Goal: Task Accomplishment & Management: Use online tool/utility

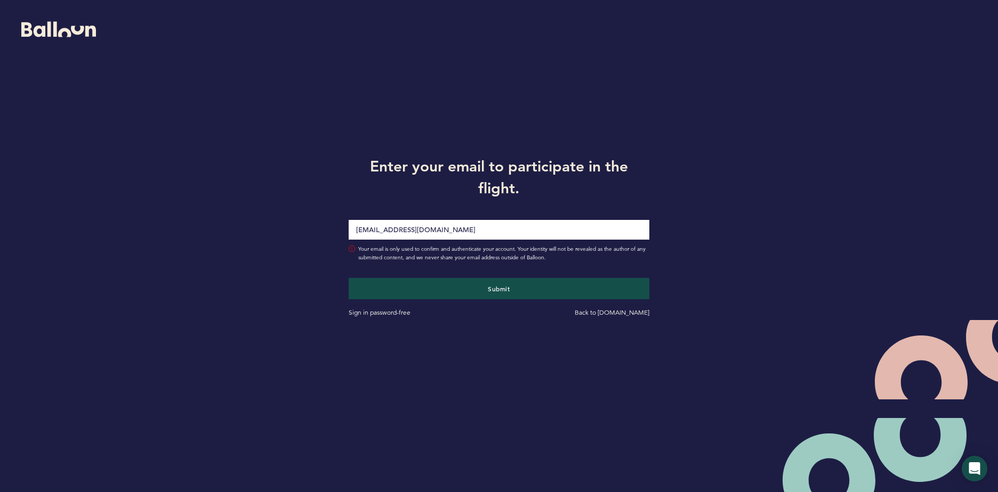
type input "[EMAIL_ADDRESS][DOMAIN_NAME]"
click at [744, 152] on div "Enter your email to participate in the flight. cpendino@astros.com Your email i…" at bounding box center [499, 235] width 998 height 471
click at [530, 295] on button "Submit" at bounding box center [499, 289] width 310 height 22
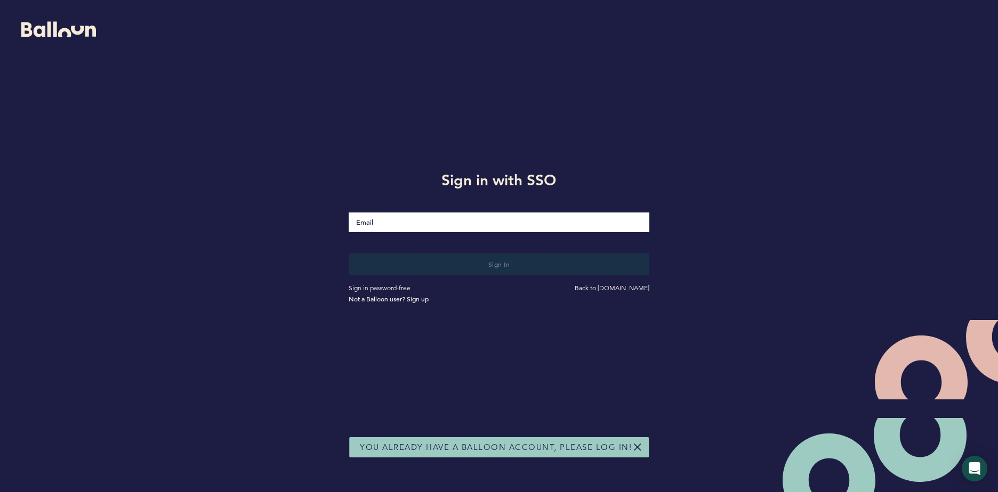
click at [482, 226] on input "Email" at bounding box center [499, 223] width 301 height 20
type input "[EMAIL_ADDRESS][DOMAIN_NAME]"
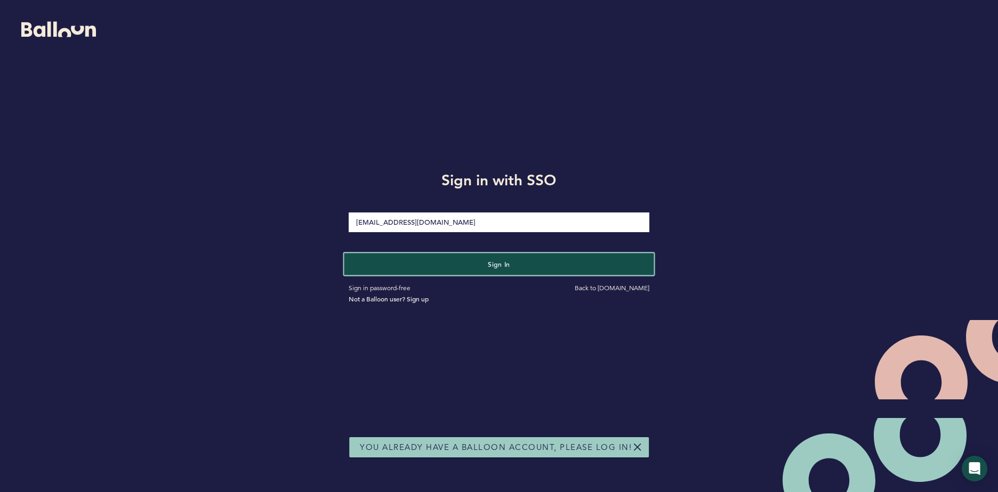
click at [473, 268] on button "Sign in" at bounding box center [499, 264] width 310 height 22
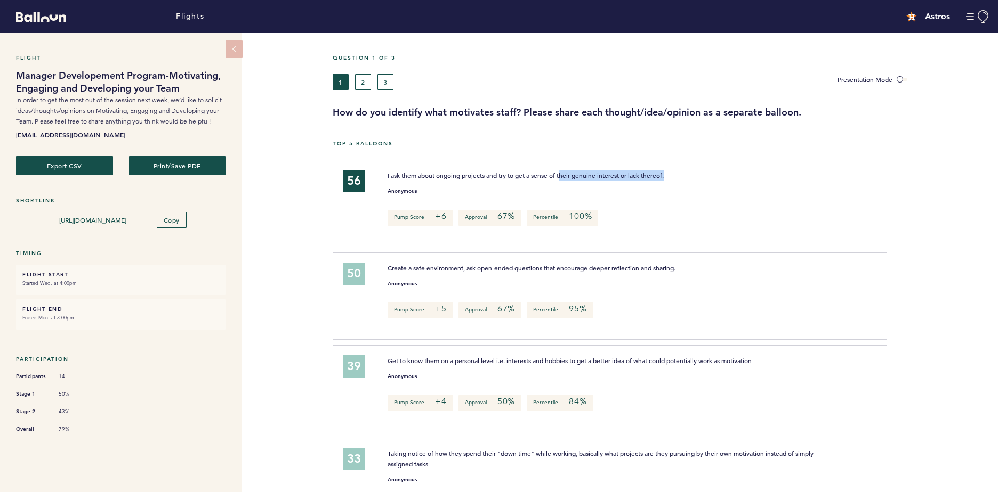
drag, startPoint x: 563, startPoint y: 173, endPoint x: 746, endPoint y: 175, distance: 182.8
click at [746, 175] on p "I ask them about ongoing projects and try to get a sense of their genuine inter…" at bounding box center [605, 175] width 436 height 11
drag, startPoint x: 746, startPoint y: 175, endPoint x: 661, endPoint y: 286, distance: 139.8
click at [661, 286] on div "Create a safe environment, ask open-ended questions that encourage deeper refle…" at bounding box center [625, 295] width 493 height 64
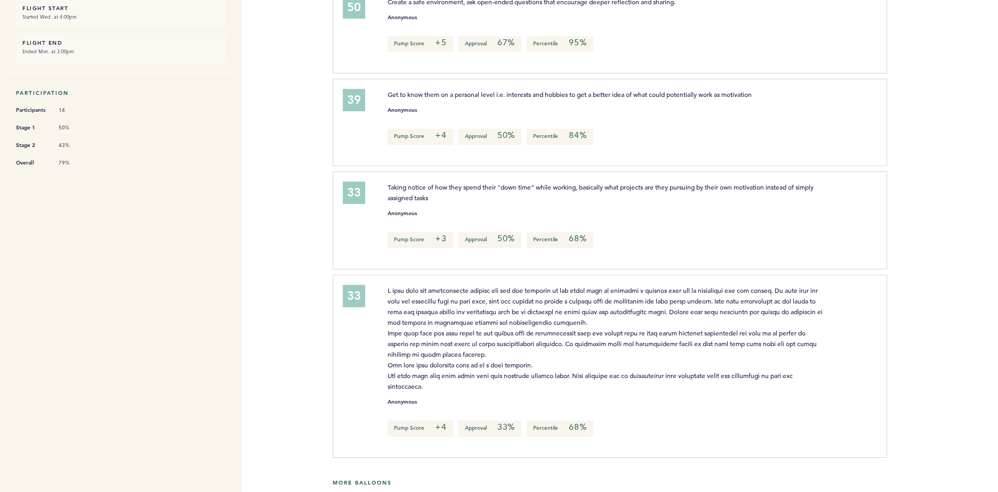
scroll to position [373, 0]
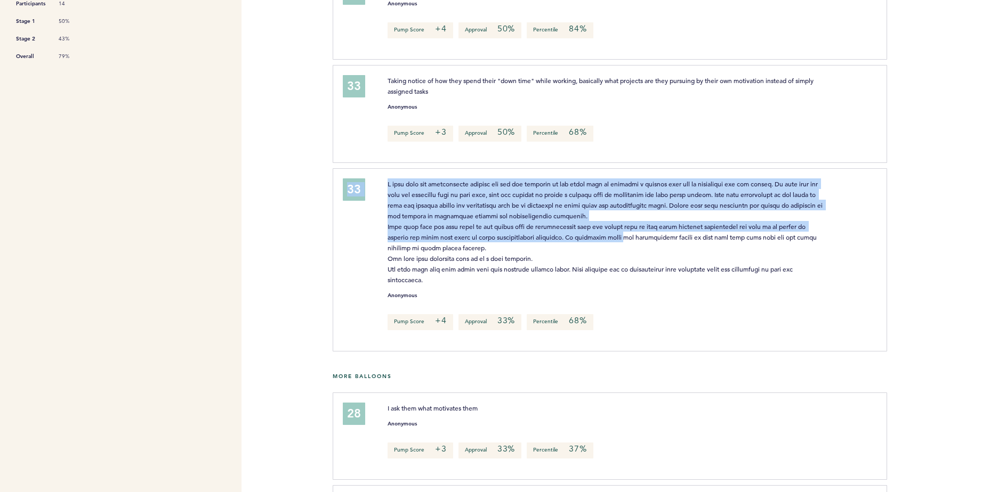
drag, startPoint x: 578, startPoint y: 163, endPoint x: 629, endPoint y: 238, distance: 90.9
click at [629, 238] on div "56 I ask them about ongoing projects and try to get a sense of their genuine in…" at bounding box center [665, 72] width 649 height 570
drag, startPoint x: 629, startPoint y: 238, endPoint x: 491, endPoint y: 213, distance: 139.8
click at [491, 213] on span at bounding box center [605, 232] width 436 height 104
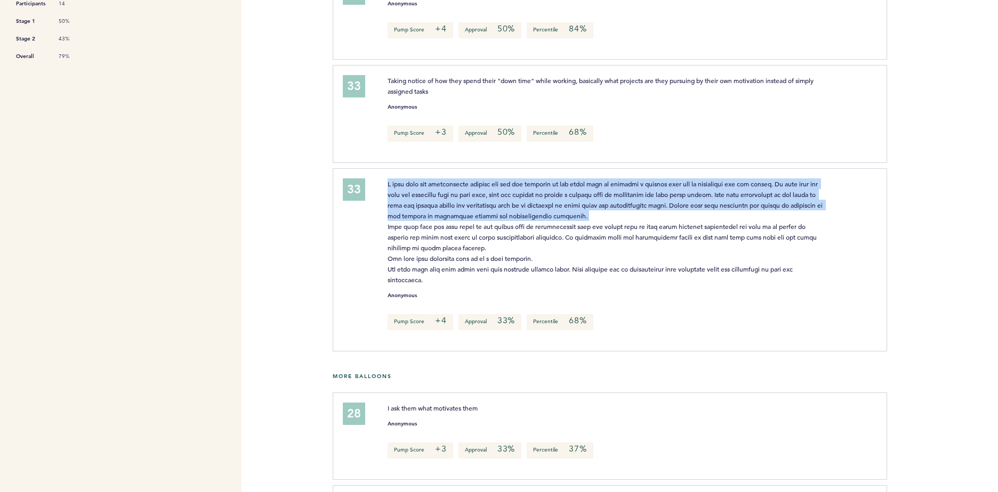
click at [491, 213] on span at bounding box center [605, 232] width 436 height 104
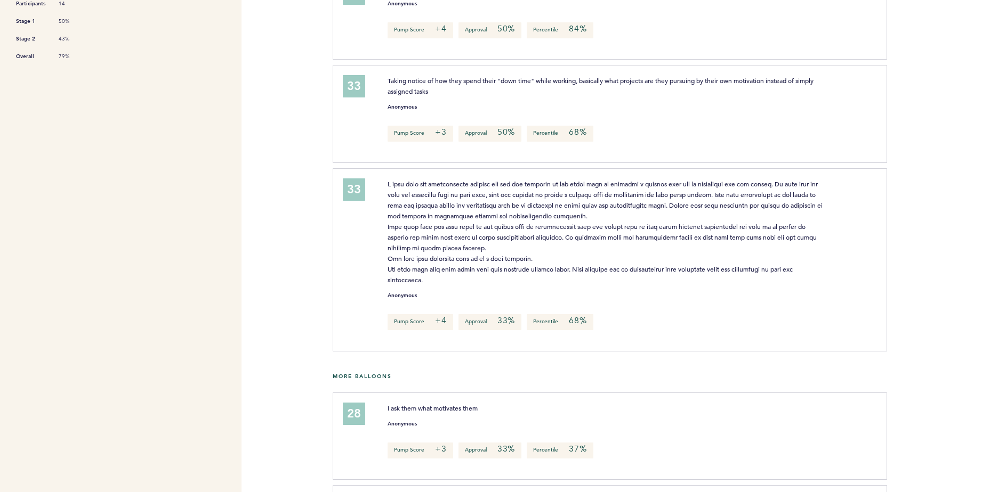
drag, startPoint x: 491, startPoint y: 213, endPoint x: 654, endPoint y: 282, distance: 177.4
click at [654, 282] on p at bounding box center [605, 232] width 436 height 107
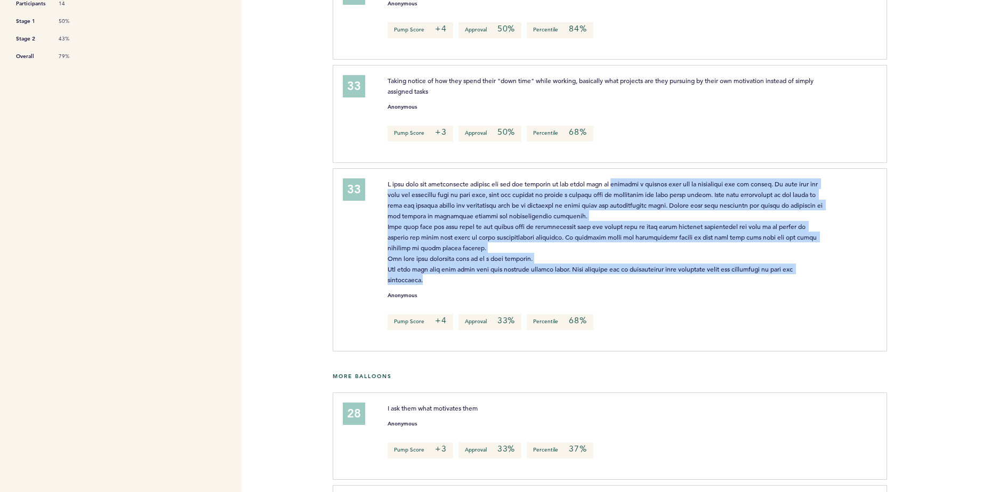
drag, startPoint x: 654, startPoint y: 282, endPoint x: 621, endPoint y: 188, distance: 100.6
click at [621, 188] on p at bounding box center [605, 232] width 436 height 107
drag, startPoint x: 621, startPoint y: 188, endPoint x: 597, endPoint y: 237, distance: 54.6
click at [597, 237] on span at bounding box center [605, 232] width 436 height 104
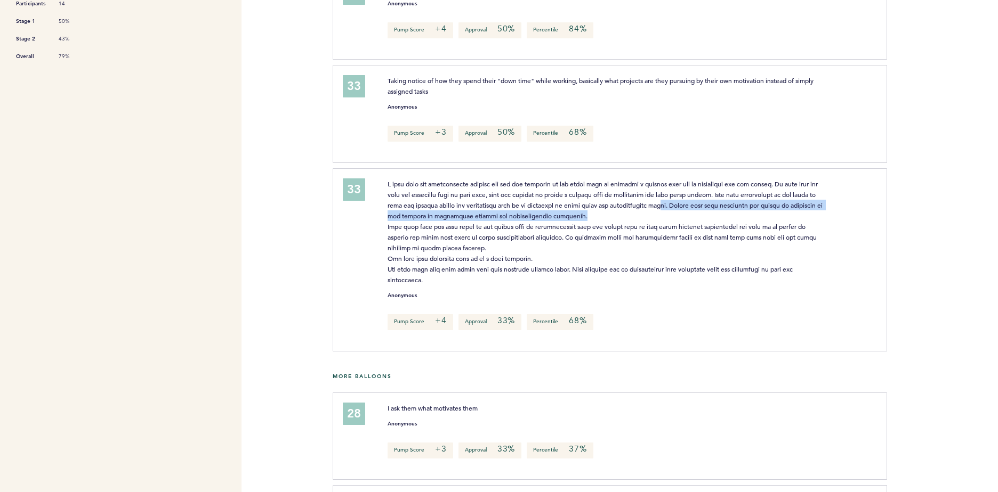
drag, startPoint x: 682, startPoint y: 201, endPoint x: 737, endPoint y: 213, distance: 56.1
click at [737, 213] on p at bounding box center [605, 232] width 436 height 107
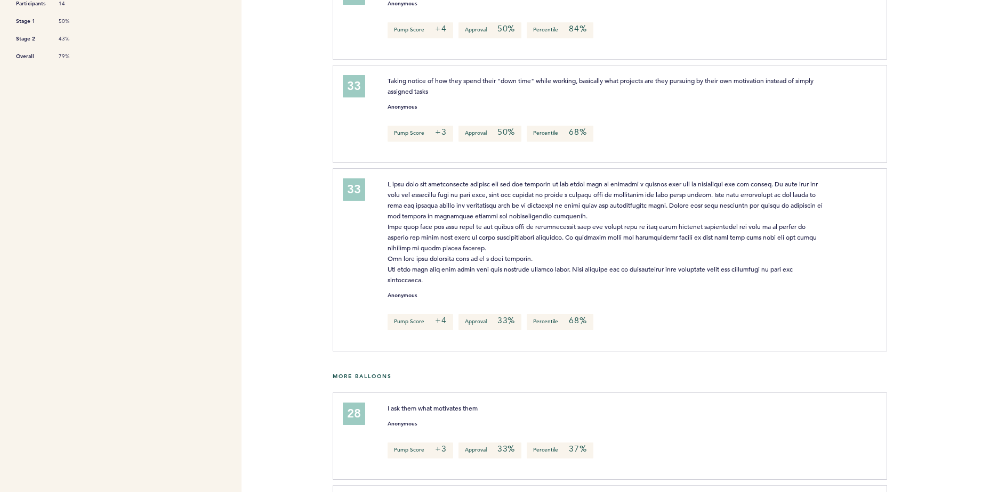
drag, startPoint x: 737, startPoint y: 213, endPoint x: 659, endPoint y: 223, distance: 78.5
click at [659, 223] on span at bounding box center [605, 232] width 436 height 104
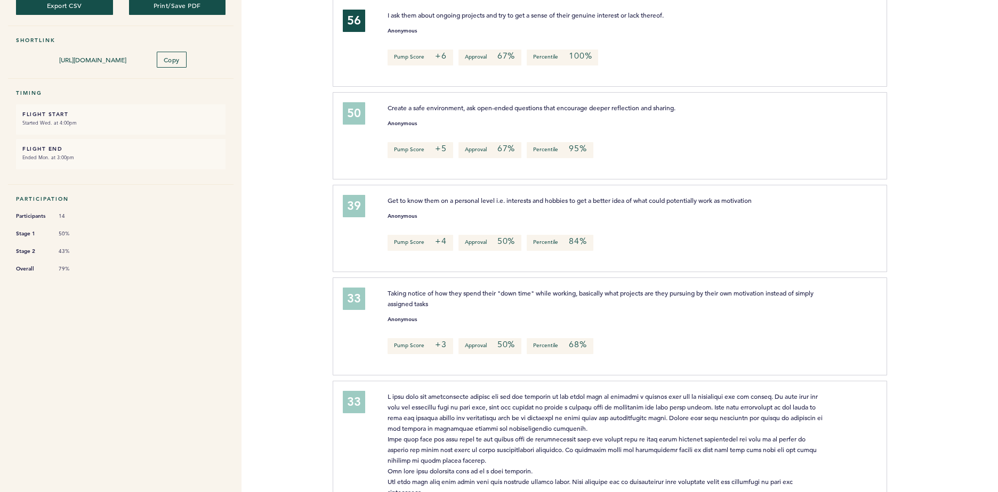
scroll to position [160, 0]
click at [678, 312] on div "Anonymous" at bounding box center [625, 317] width 493 height 11
drag, startPoint x: 678, startPoint y: 311, endPoint x: 646, endPoint y: 306, distance: 32.3
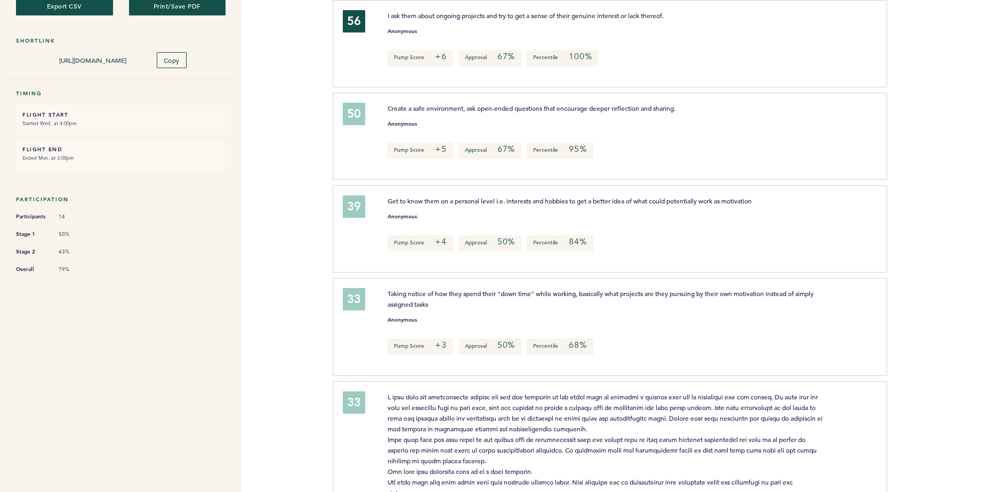
click at [646, 306] on p "Taking notice of how they spend their "down time" while working, basically what…" at bounding box center [605, 298] width 436 height 21
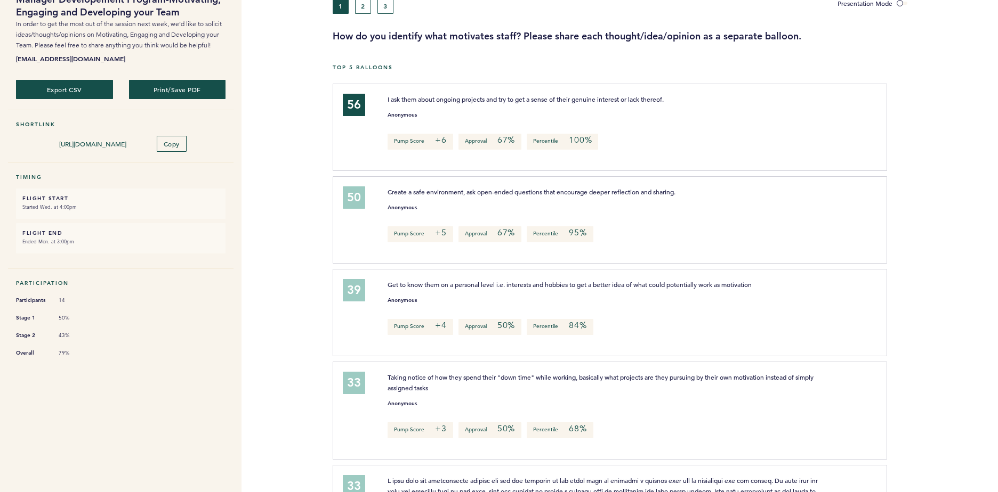
scroll to position [0, 0]
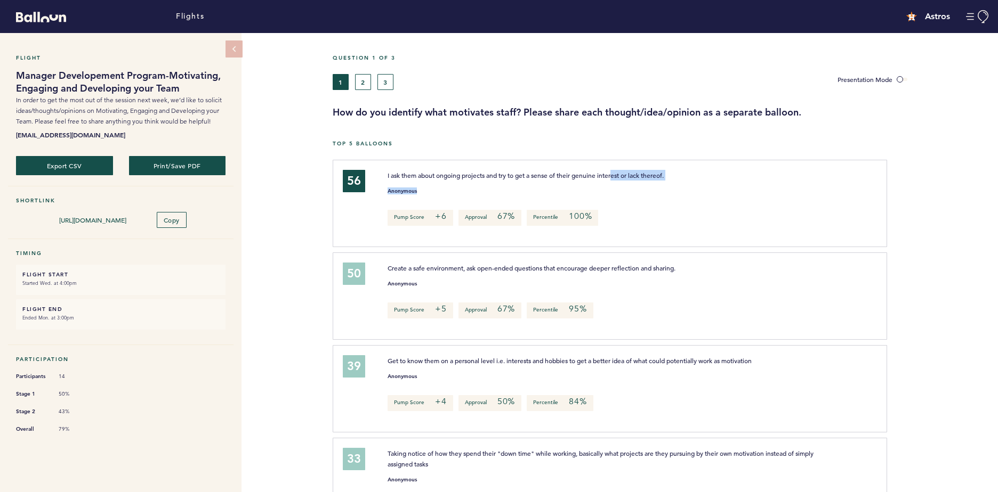
drag, startPoint x: 536, startPoint y: 181, endPoint x: 615, endPoint y: 176, distance: 79.0
click at [615, 176] on div "I ask them about ongoing projects and try to get a sense of their genuine inter…" at bounding box center [625, 202] width 493 height 64
drag, startPoint x: 615, startPoint y: 176, endPoint x: 542, endPoint y: 179, distance: 73.1
click at [542, 179] on p "I ask them about ongoing projects and try to get a sense of their genuine inter…" at bounding box center [605, 175] width 436 height 11
click at [606, 285] on div "Create a safe environment, ask open-ended questions that encourage deeper refle…" at bounding box center [625, 295] width 493 height 64
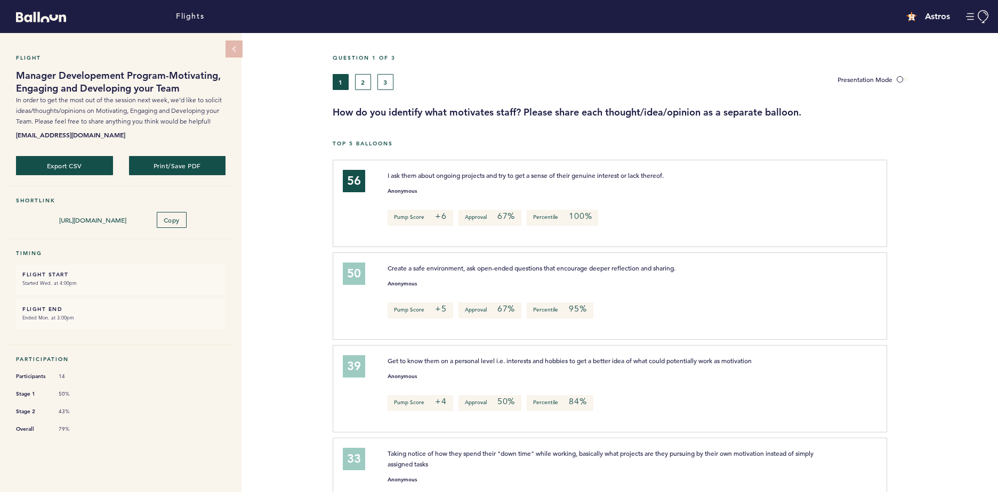
click at [484, 268] on span "Create a safe environment, ask open-ended questions that encourage deeper refle…" at bounding box center [531, 268] width 288 height 9
click at [659, 355] on p "Get to know them on a personal level i.e. interests and hobbies to get a better…" at bounding box center [605, 360] width 436 height 11
click at [659, 353] on div "39 Get to know them on a personal level i.e. interests and hobbies to get a bet…" at bounding box center [610, 388] width 554 height 87
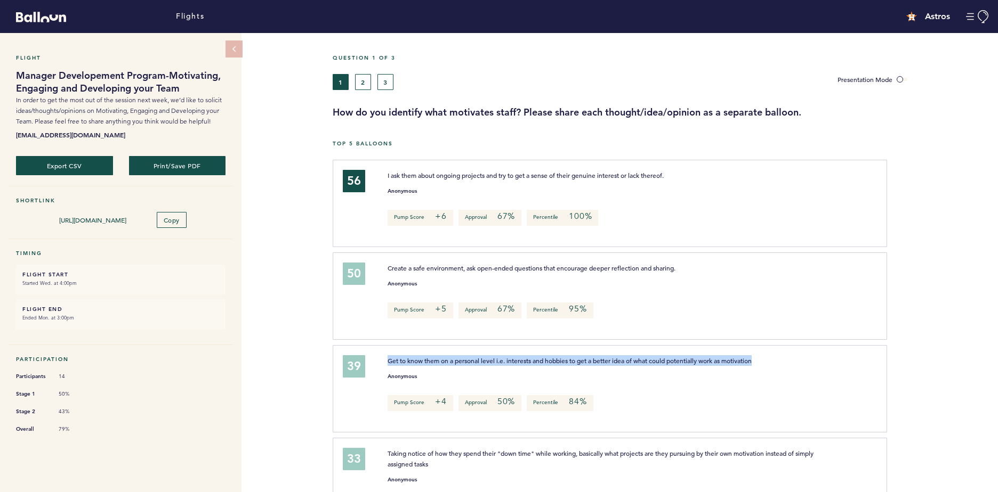
click at [659, 353] on div "39 Get to know them on a personal level i.e. interests and hobbies to get a bet…" at bounding box center [610, 388] width 554 height 87
drag, startPoint x: 659, startPoint y: 353, endPoint x: 581, endPoint y: 357, distance: 78.4
click at [581, 357] on span "Get to know them on a personal level i.e. interests and hobbies to get a better…" at bounding box center [569, 360] width 364 height 9
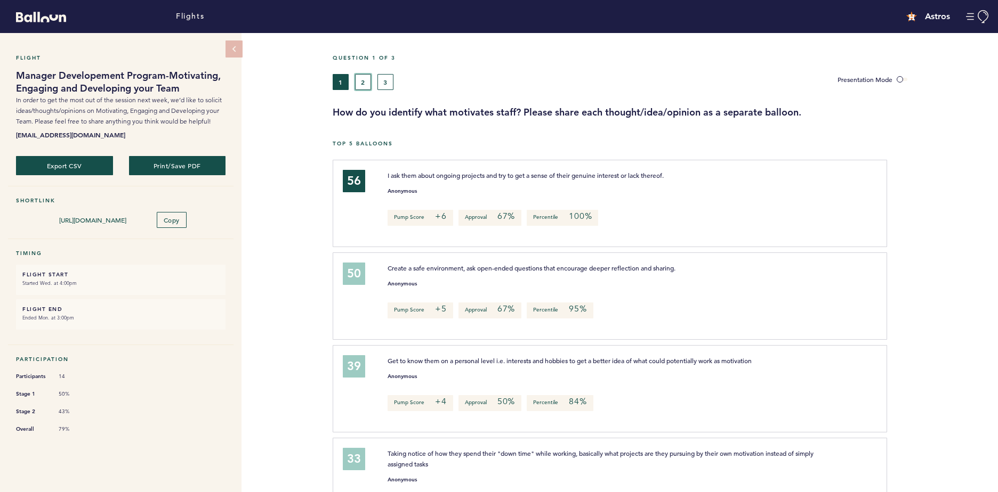
click at [361, 79] on button "2" at bounding box center [363, 82] width 16 height 16
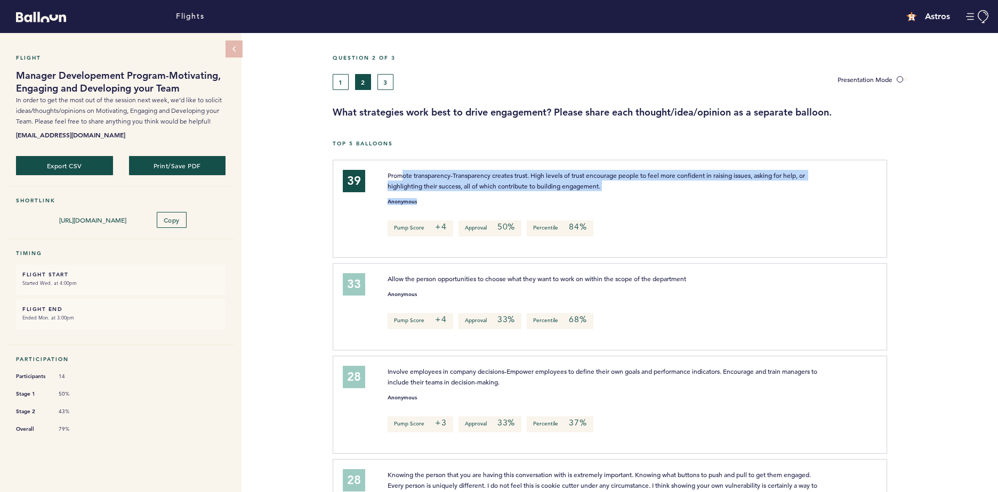
drag, startPoint x: 404, startPoint y: 168, endPoint x: 570, endPoint y: 195, distance: 167.4
click at [570, 195] on div "39 Promote transparency-Transparency creates trust. High levels of trust encour…" at bounding box center [610, 209] width 554 height 98
drag, startPoint x: 570, startPoint y: 195, endPoint x: 530, endPoint y: 183, distance: 41.3
click at [530, 183] on span "Promote transparency-Transparency creates trust. High levels of trust encourage…" at bounding box center [596, 180] width 419 height 19
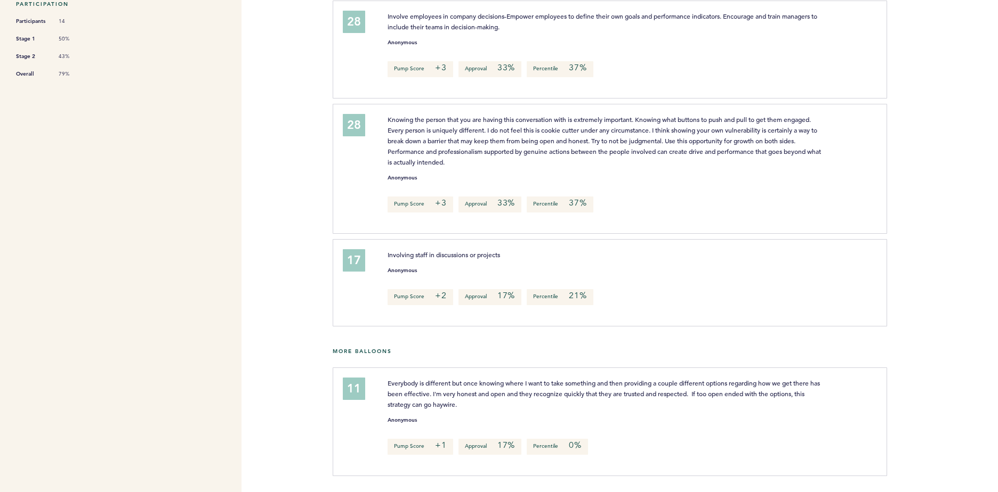
scroll to position [386, 0]
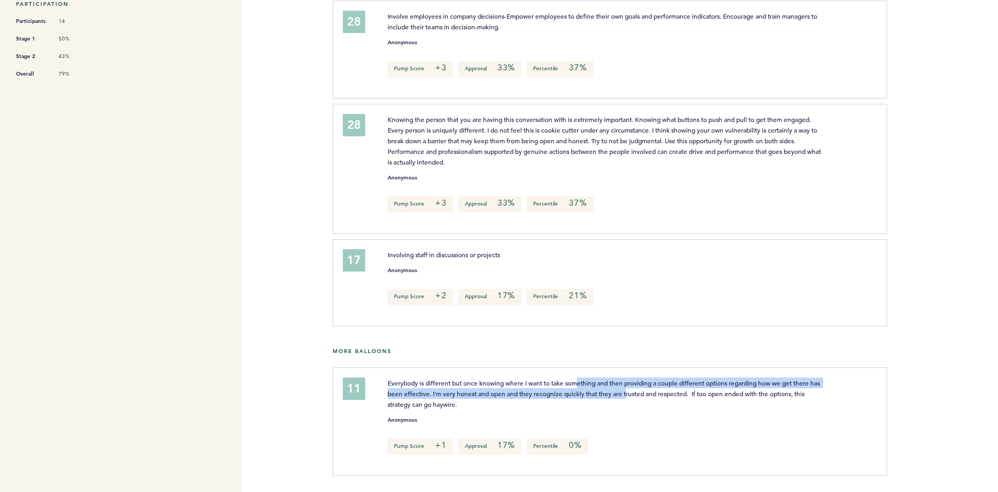
click at [639, 392] on span "Everybody is different but once knowing where I want to take something and then…" at bounding box center [604, 394] width 434 height 30
click at [500, 389] on p "Everybody is different but once knowing where I want to take something and then…" at bounding box center [605, 394] width 436 height 32
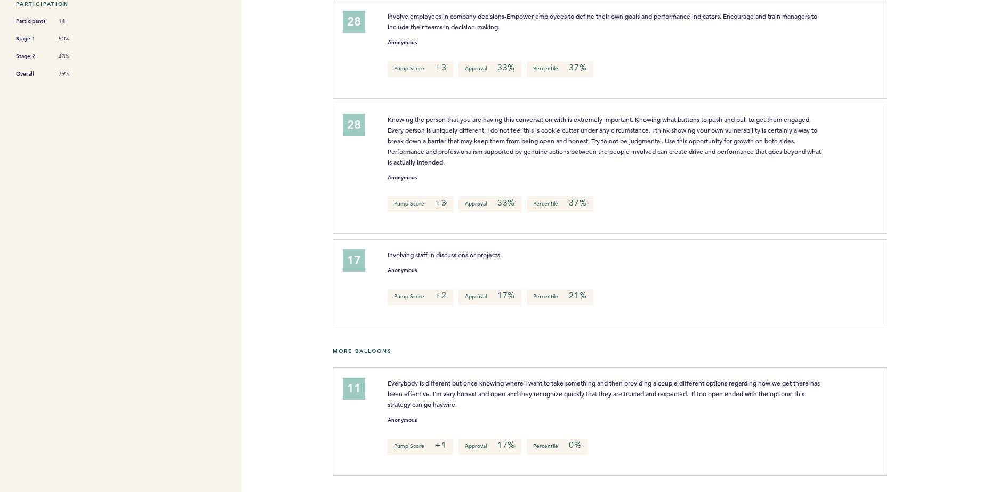
click at [506, 380] on span "Everybody is different but once knowing where I want to take something and then…" at bounding box center [604, 394] width 434 height 30
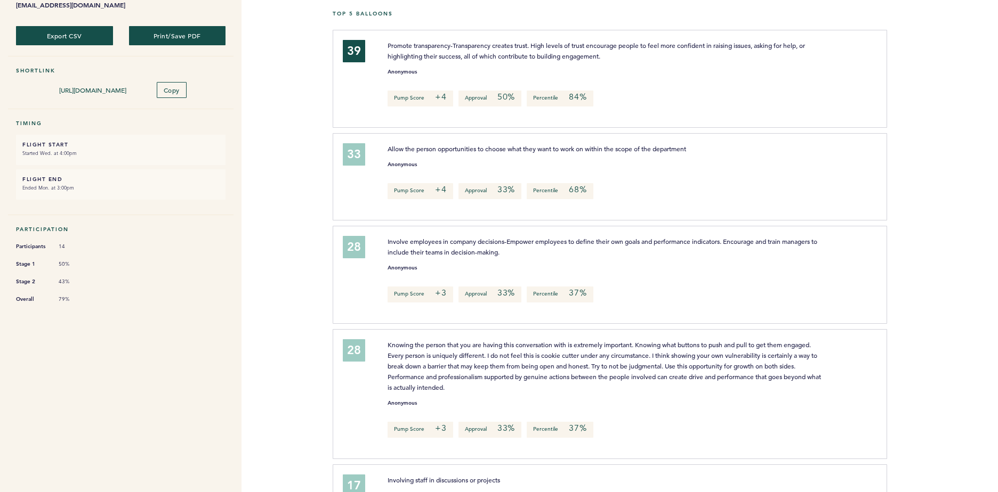
scroll to position [0, 0]
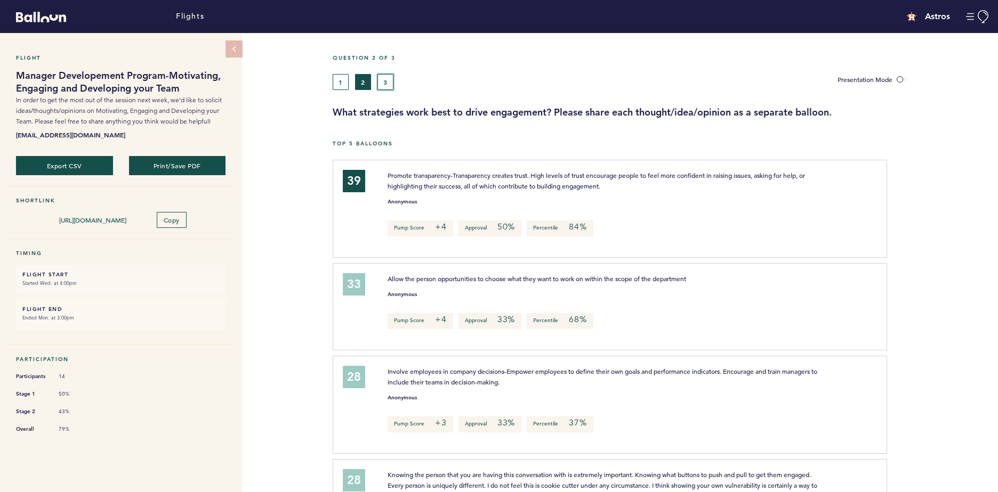
click at [387, 81] on button "3" at bounding box center [385, 82] width 16 height 16
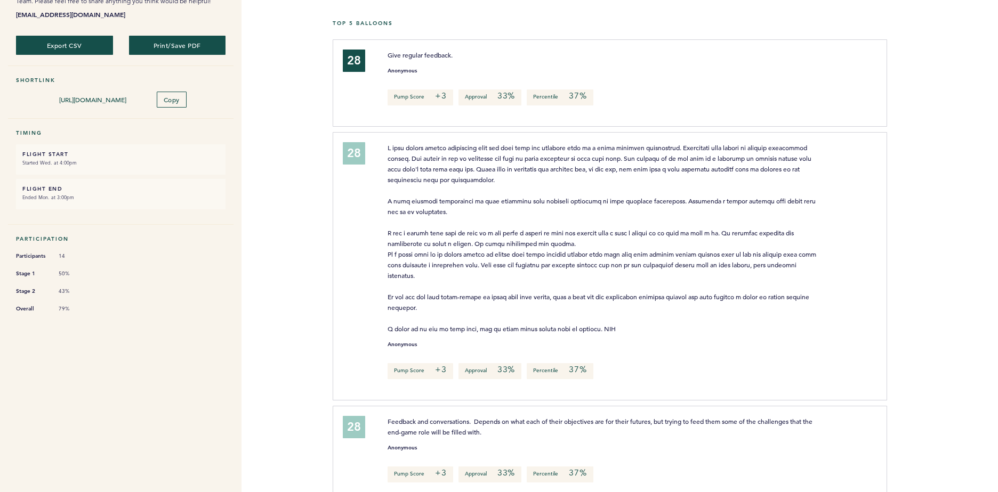
scroll to position [213, 0]
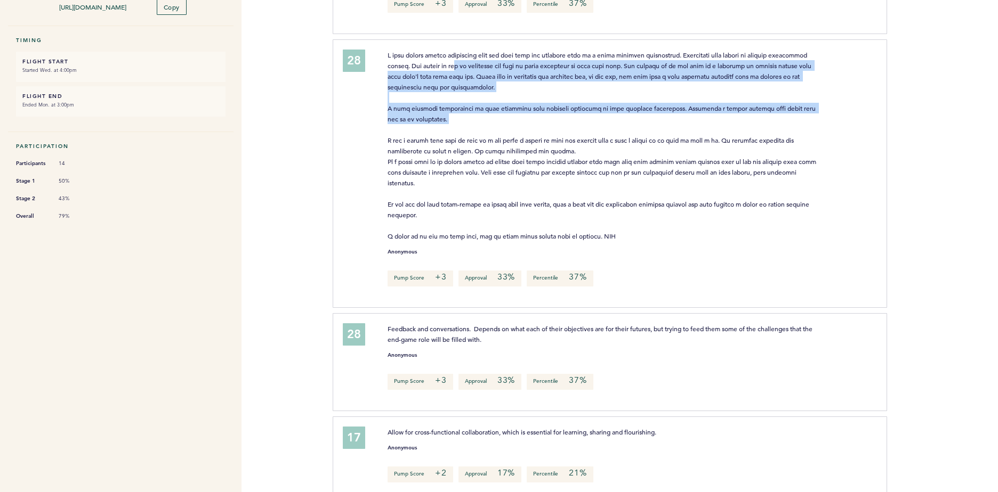
drag, startPoint x: 448, startPoint y: 67, endPoint x: 612, endPoint y: 123, distance: 173.1
click at [612, 123] on p at bounding box center [605, 146] width 436 height 192
drag, startPoint x: 612, startPoint y: 123, endPoint x: 614, endPoint y: 131, distance: 8.3
click at [614, 131] on p at bounding box center [605, 146] width 436 height 192
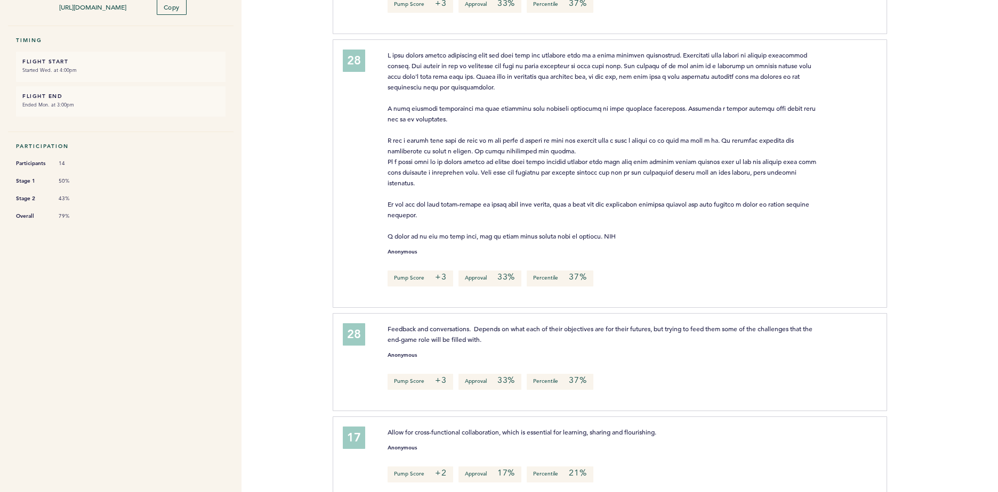
click at [518, 91] on p at bounding box center [605, 146] width 436 height 192
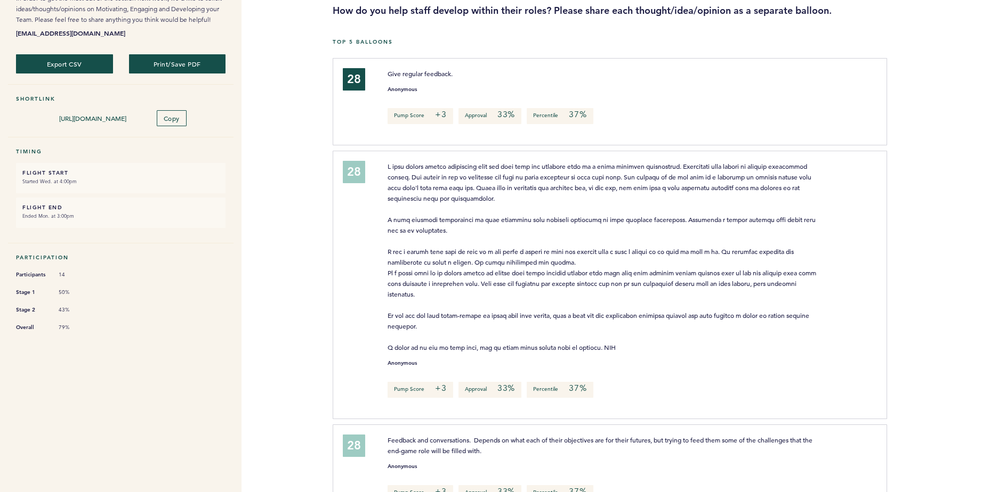
scroll to position [0, 0]
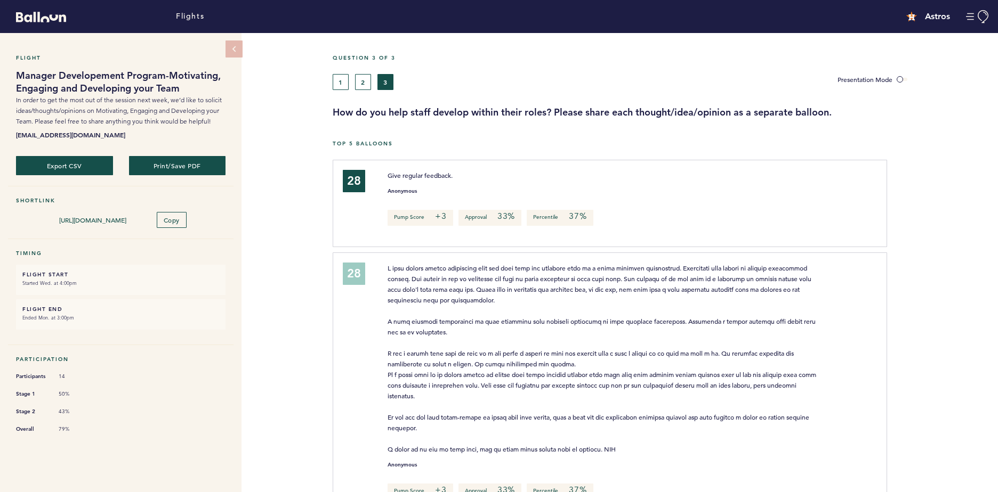
click at [554, 302] on p at bounding box center [605, 359] width 436 height 192
click at [575, 279] on span at bounding box center [602, 359] width 430 height 190
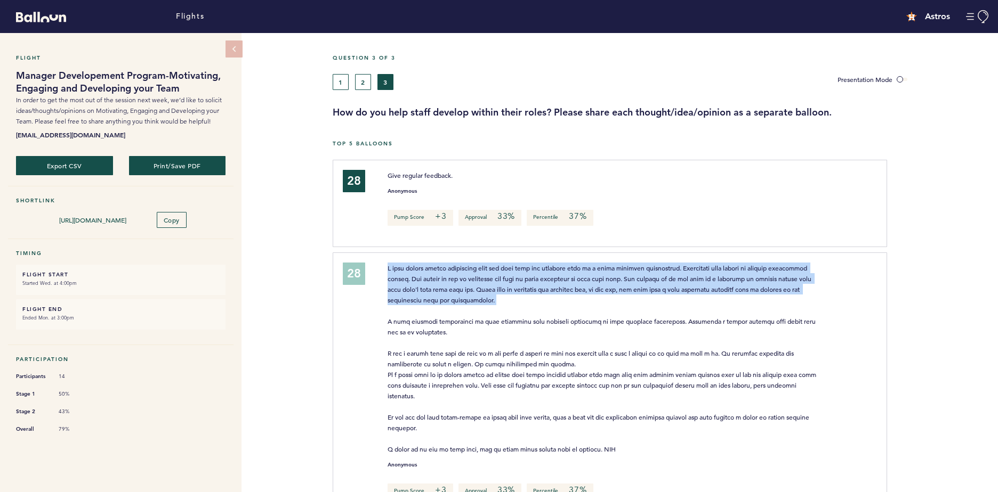
click at [575, 279] on span at bounding box center [602, 359] width 430 height 190
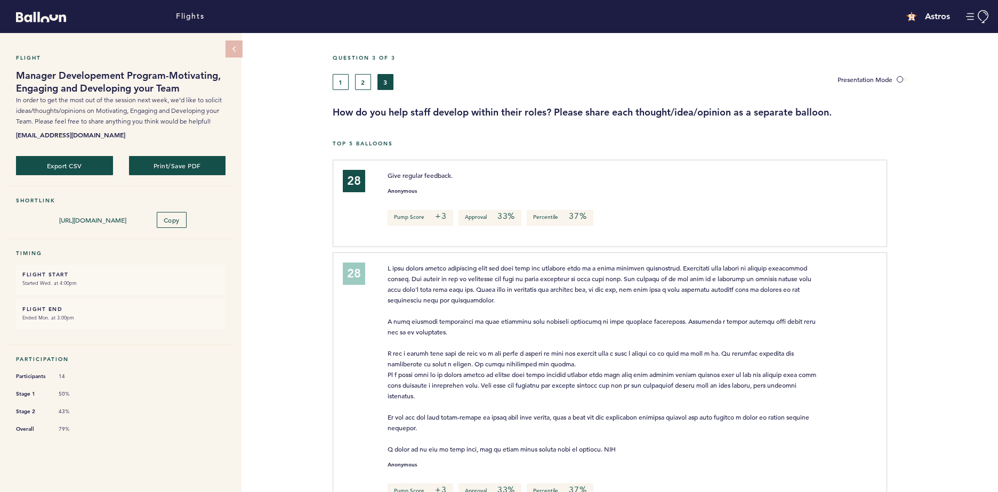
drag, startPoint x: 575, startPoint y: 279, endPoint x: 523, endPoint y: 319, distance: 65.0
click at [523, 319] on span at bounding box center [602, 359] width 430 height 190
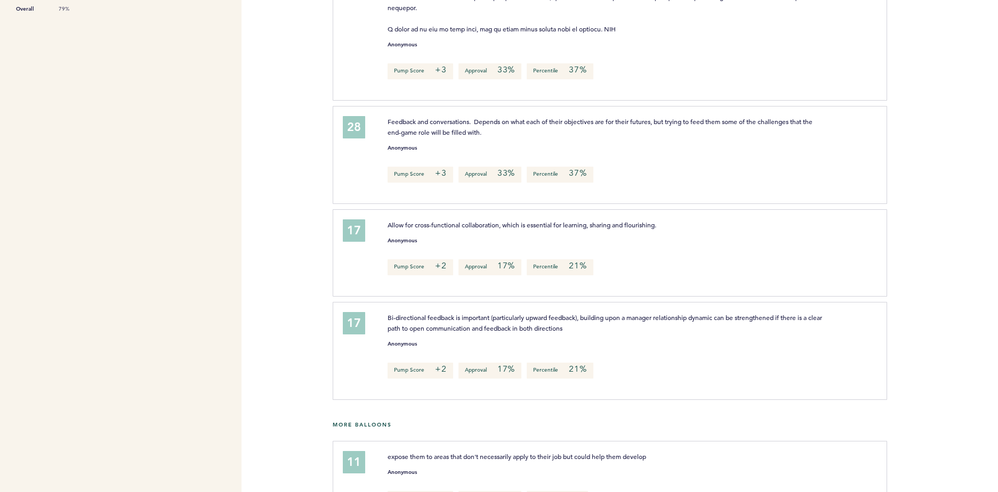
scroll to position [426, 0]
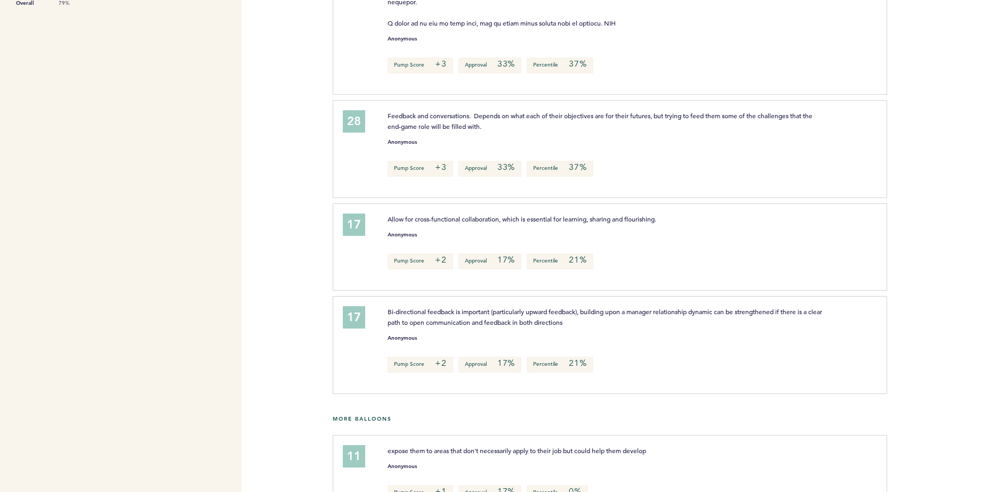
click at [498, 221] on span "Allow for cross-functional collaboration, which is essential for learning, shar…" at bounding box center [521, 219] width 269 height 9
drag, startPoint x: 498, startPoint y: 221, endPoint x: 458, endPoint y: 118, distance: 110.1
click at [458, 118] on span "Feedback and conversations. Depends on what each of their objectives are for th…" at bounding box center [600, 120] width 426 height 19
